Goal: Check status

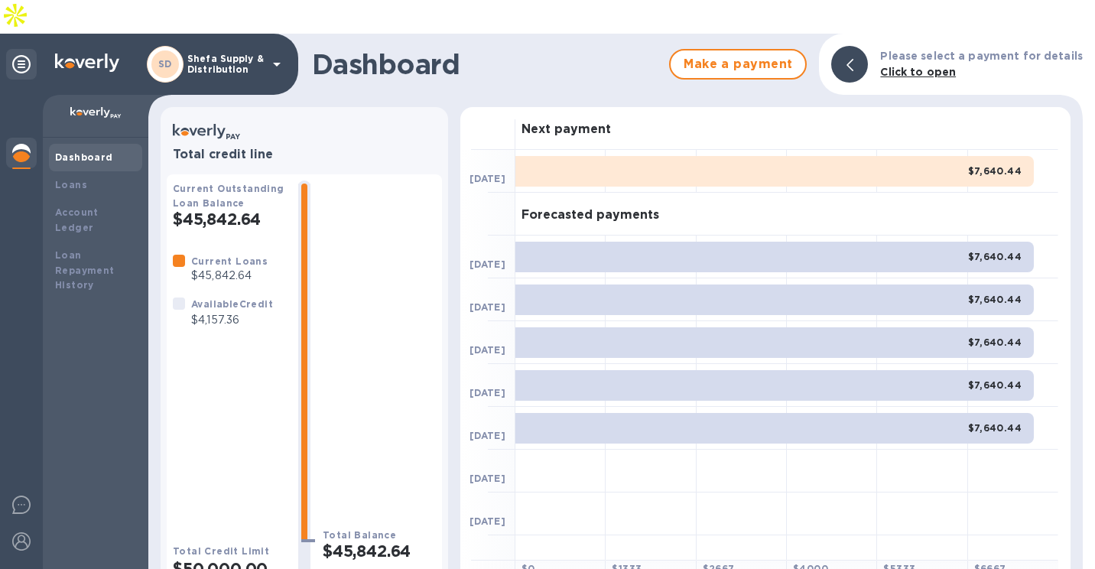
drag, startPoint x: 146, startPoint y: 0, endPoint x: 651, endPoint y: 60, distance: 508.3
click at [651, 60] on div "Dashboard Make a payment Please select a payment for details Click to open" at bounding box center [615, 64] width 935 height 61
